Goal: Download file/media

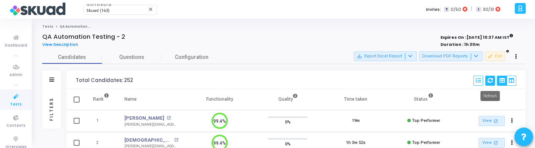
click at [489, 80] on icon at bounding box center [489, 80] width 5 height 5
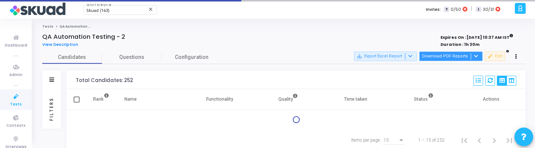
click at [463, 57] on button "Download PDF Reports" at bounding box center [450, 57] width 63 height 10
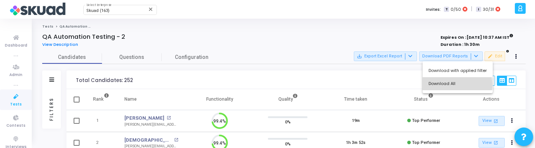
click at [454, 85] on button "Download All" at bounding box center [457, 83] width 70 height 13
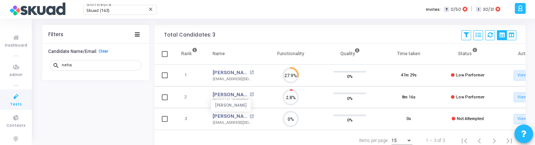
scroll to position [16, 19]
